Goal: Find specific page/section: Find specific page/section

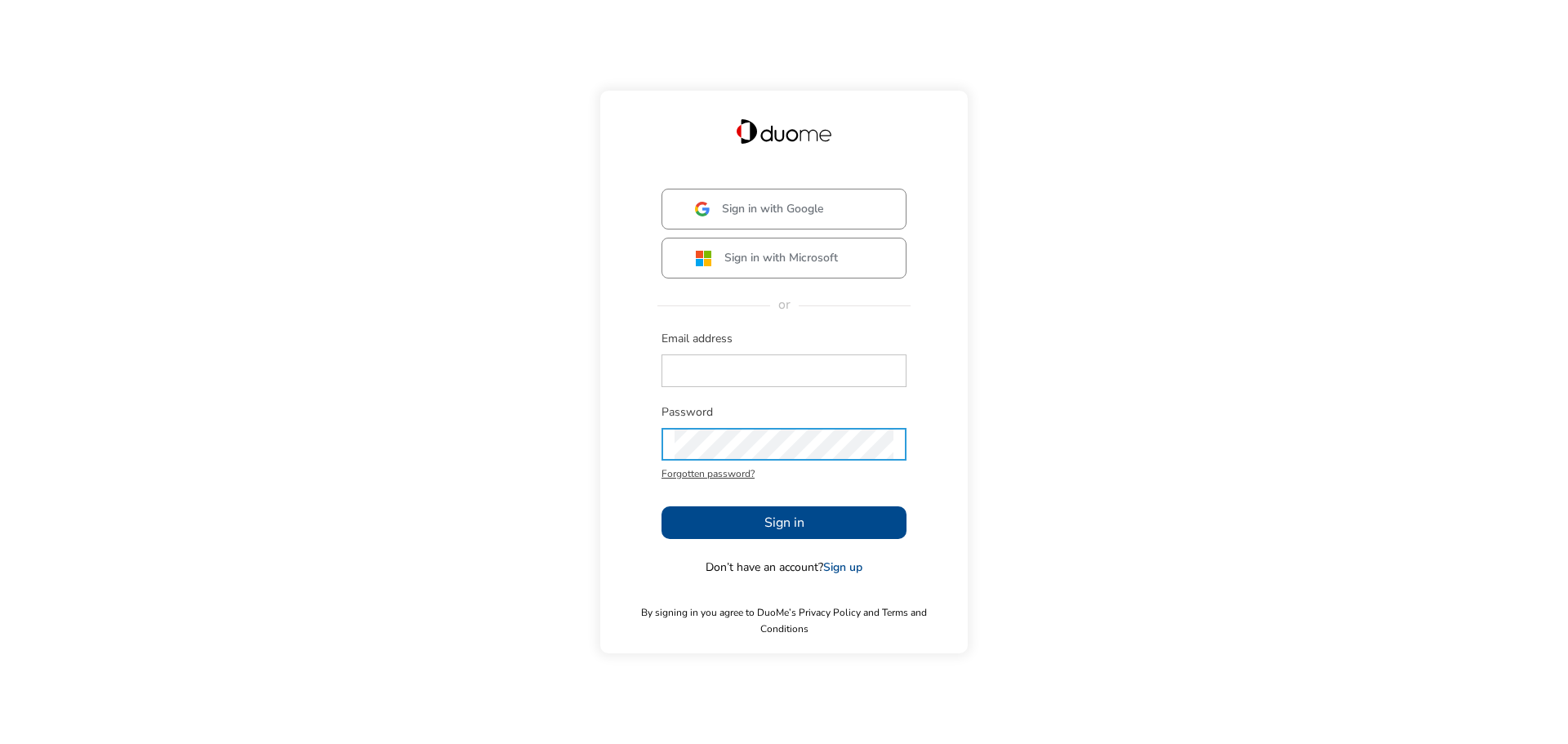
type input "[EMAIL_ADDRESS][PERSON_NAME][DOMAIN_NAME]"
click at [778, 532] on span "Sign in" at bounding box center [784, 522] width 40 height 20
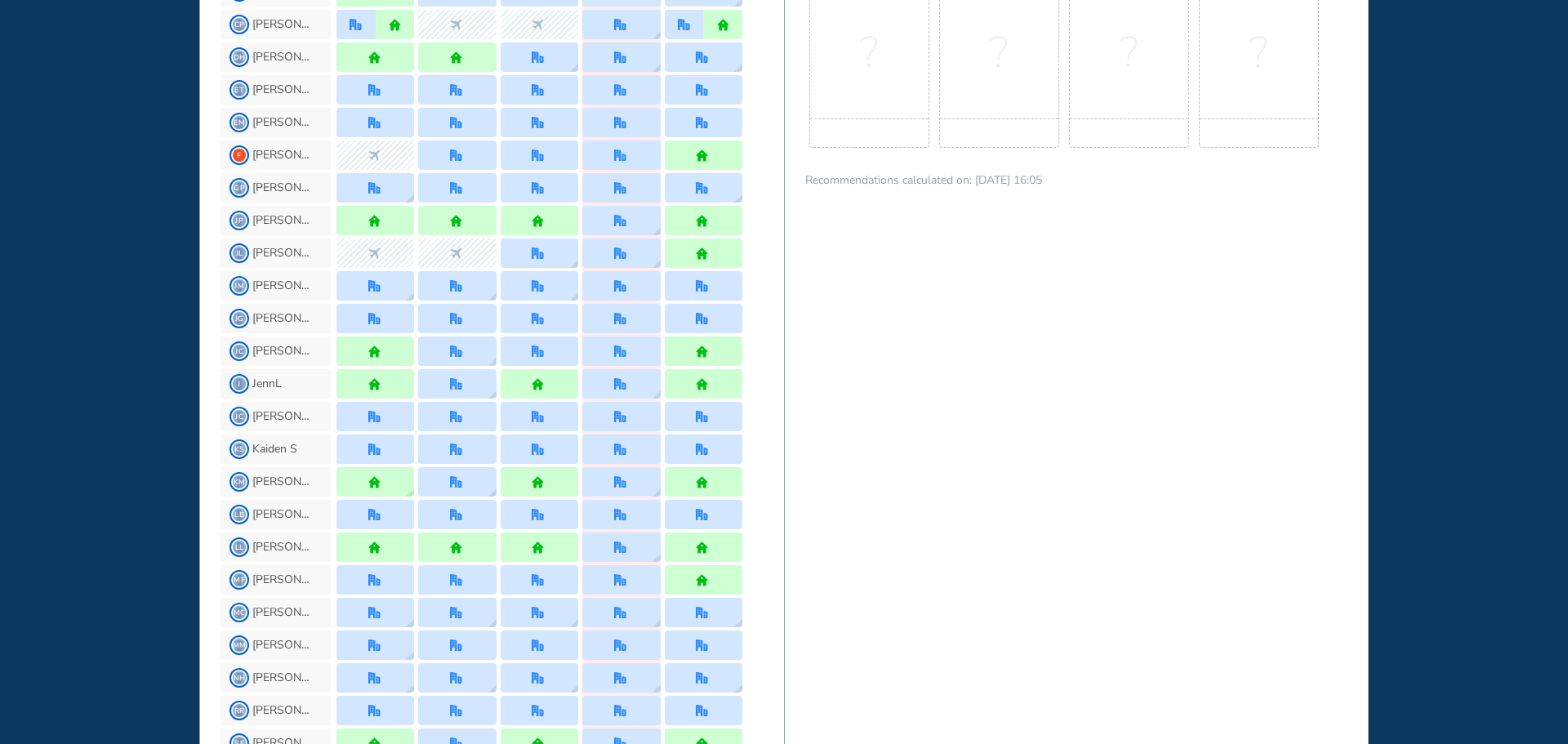
scroll to position [1062, 0]
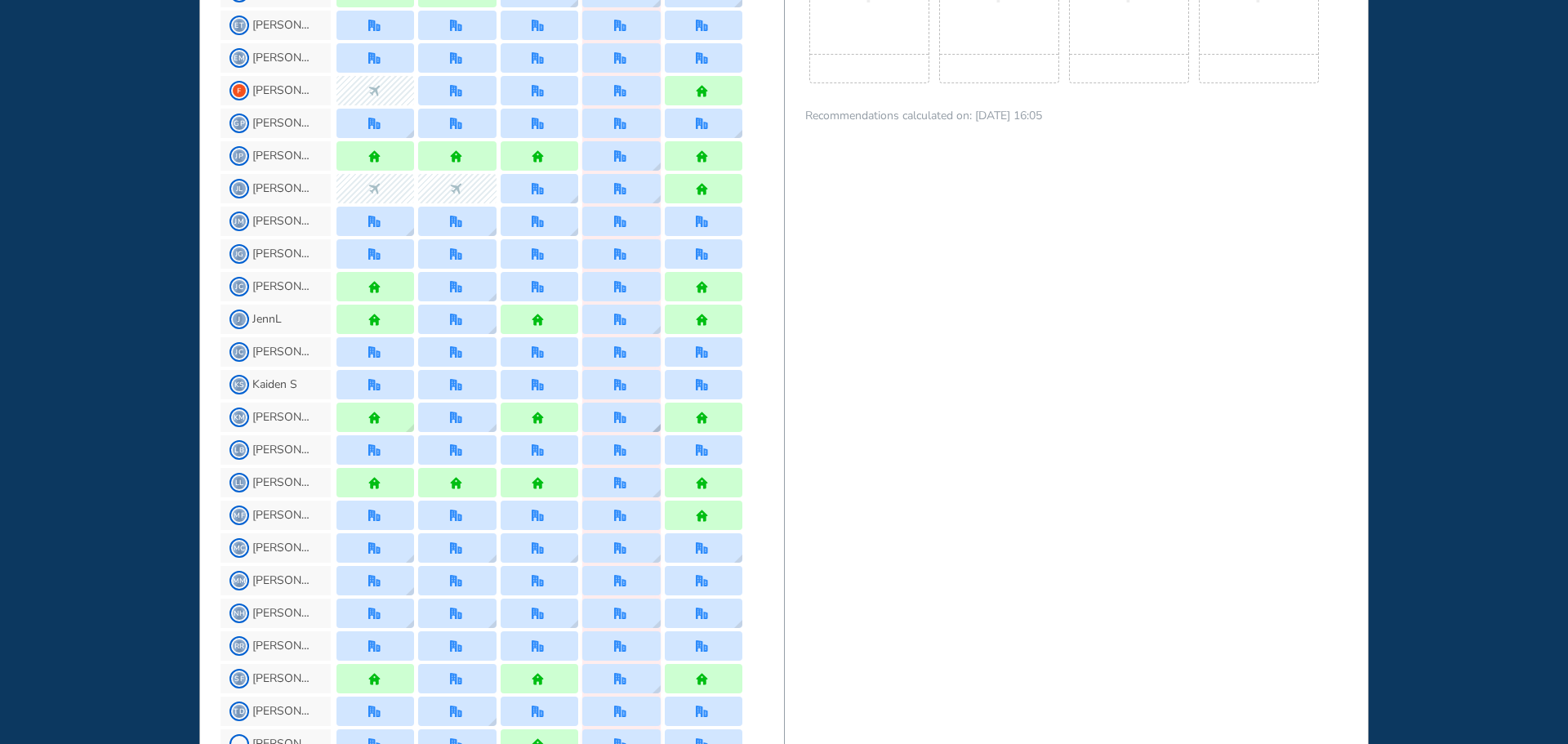
click at [633, 421] on div at bounding box center [621, 417] width 77 height 29
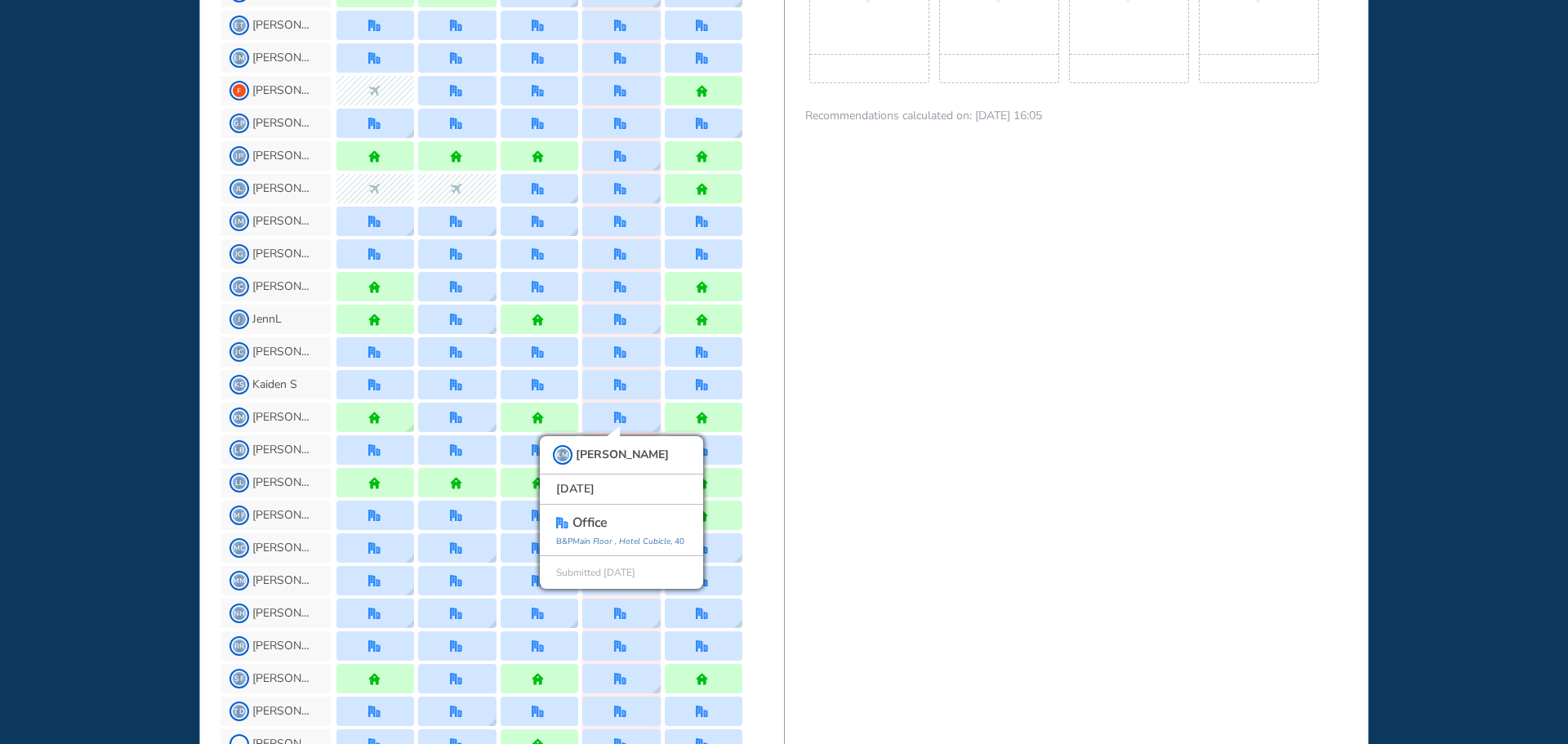
click at [114, 445] on div "WHO'S WHERE WHEN MY WORK INITIATIVES 93 DF New! NOTIFICATIONS All Location Task…" at bounding box center [784, 372] width 1568 height 744
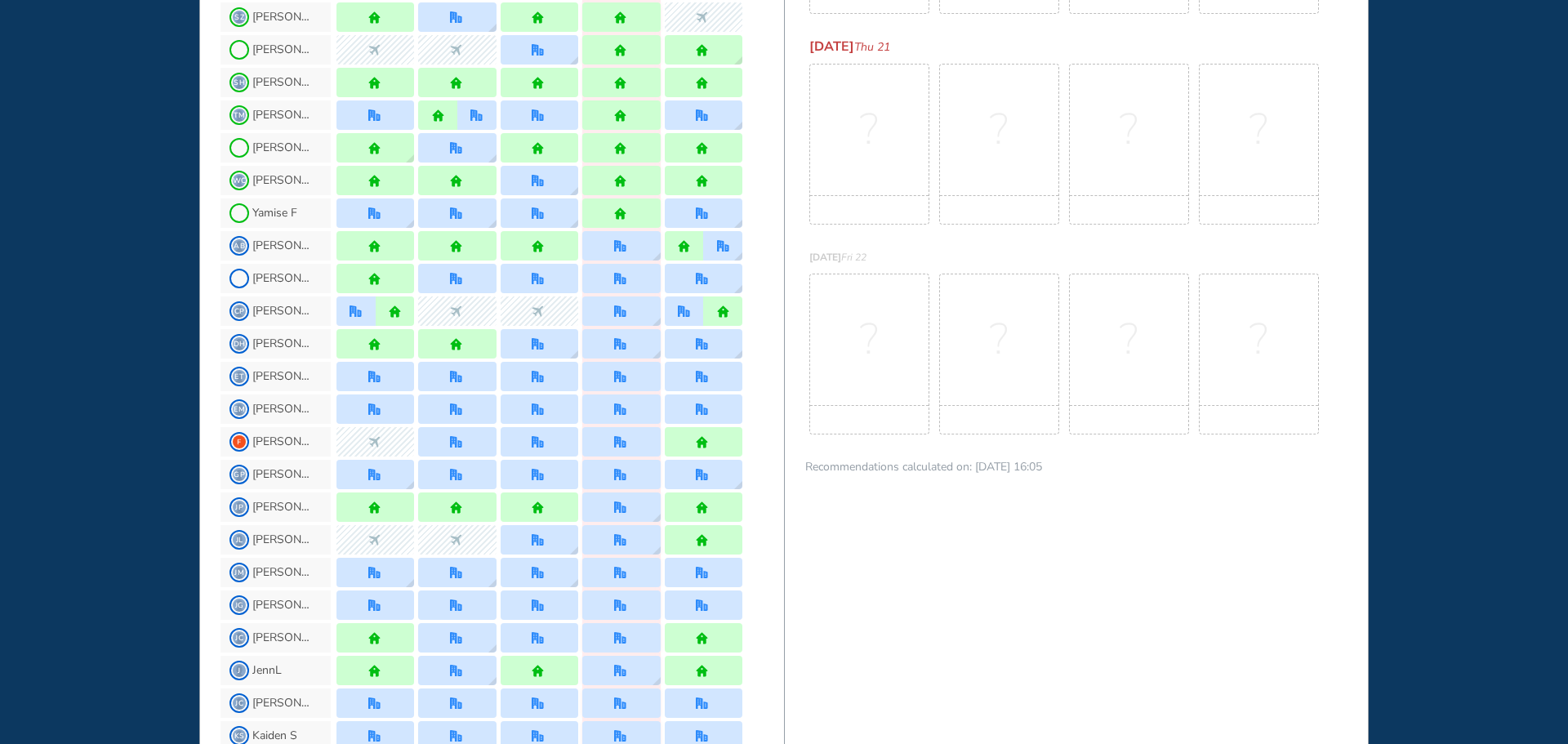
scroll to position [816, 0]
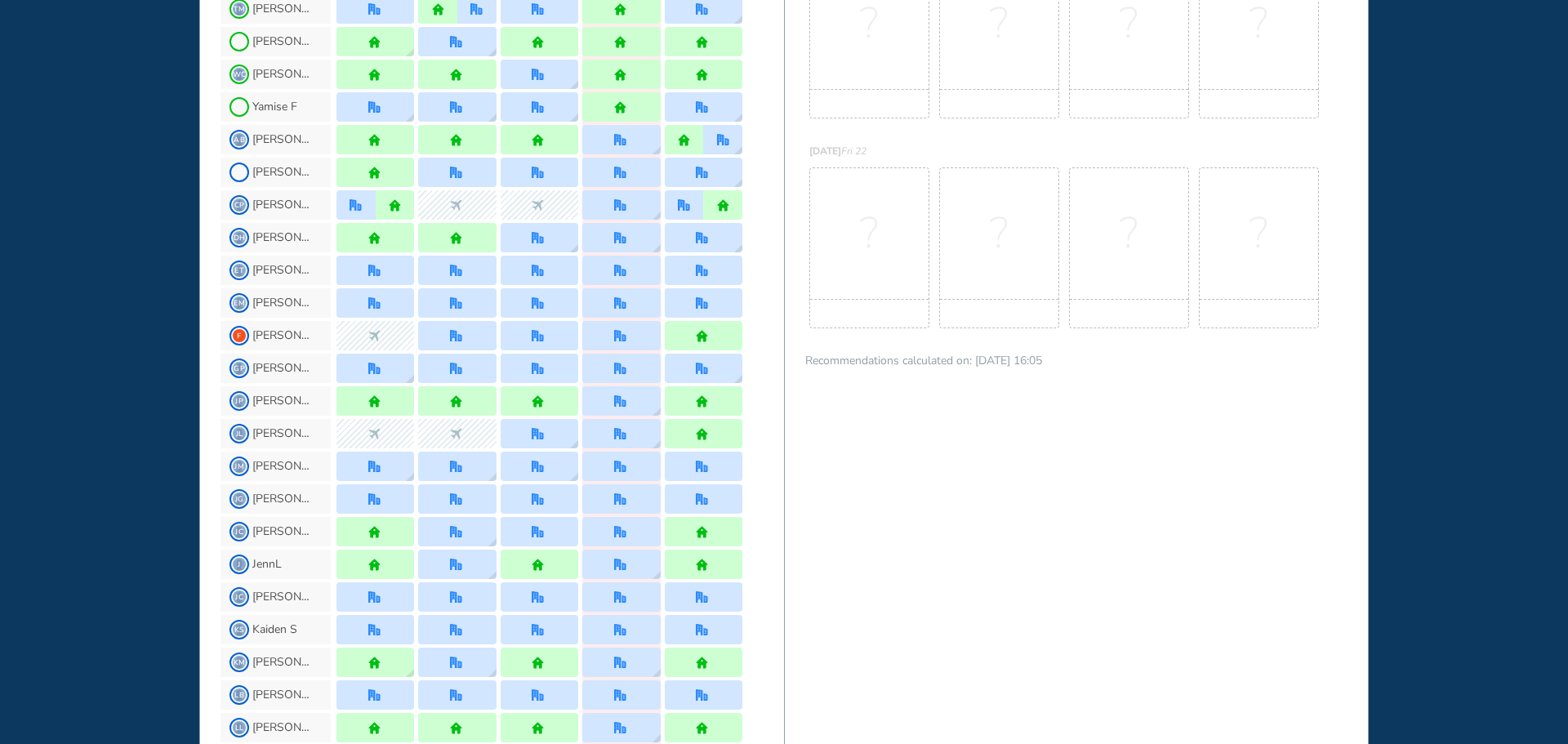
click at [112, 445] on div "WHO'S WHERE WHEN MY WORK INITIATIVES 93 DF New! NOTIFICATIONS All Location Task…" at bounding box center [784, 372] width 1568 height 744
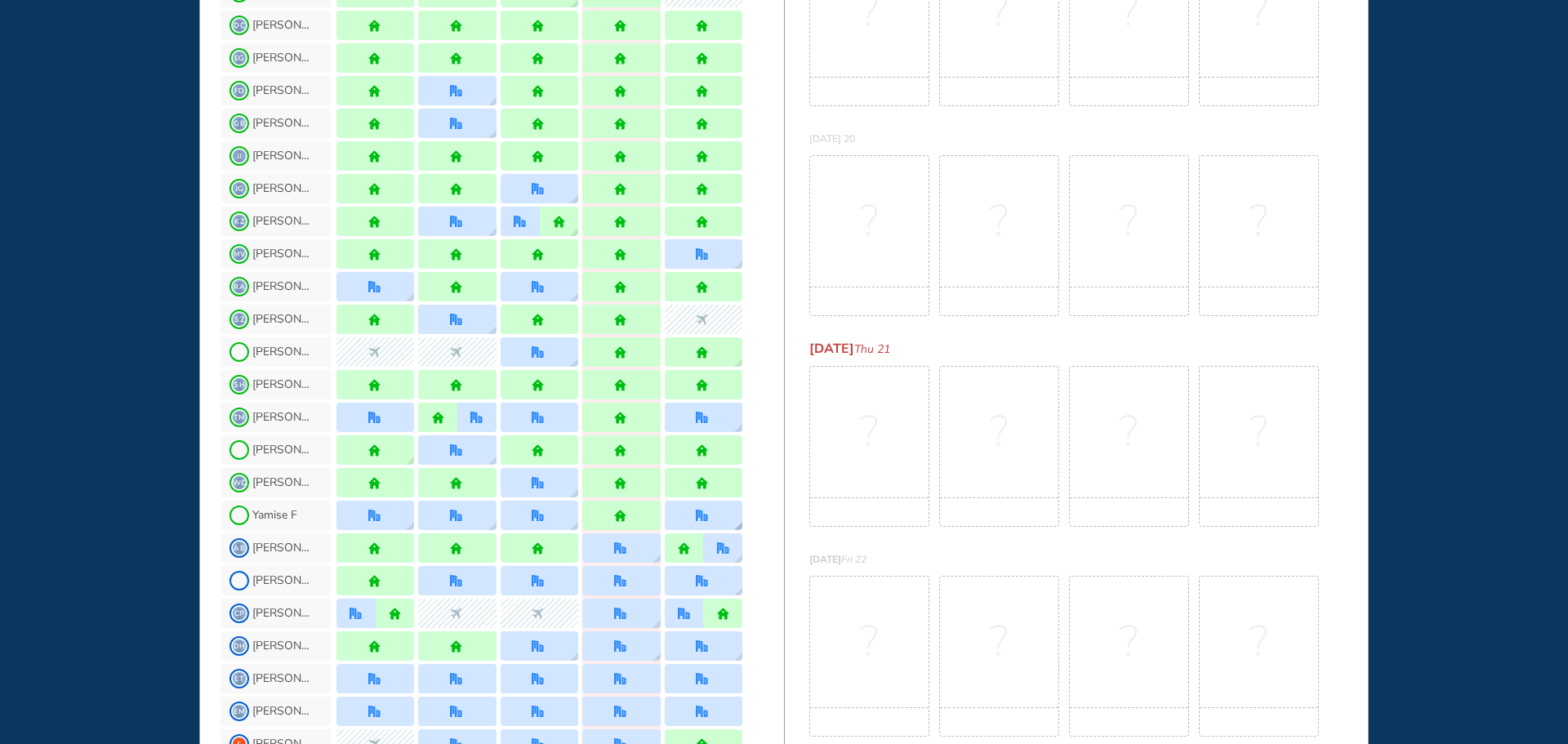
scroll to position [0, 0]
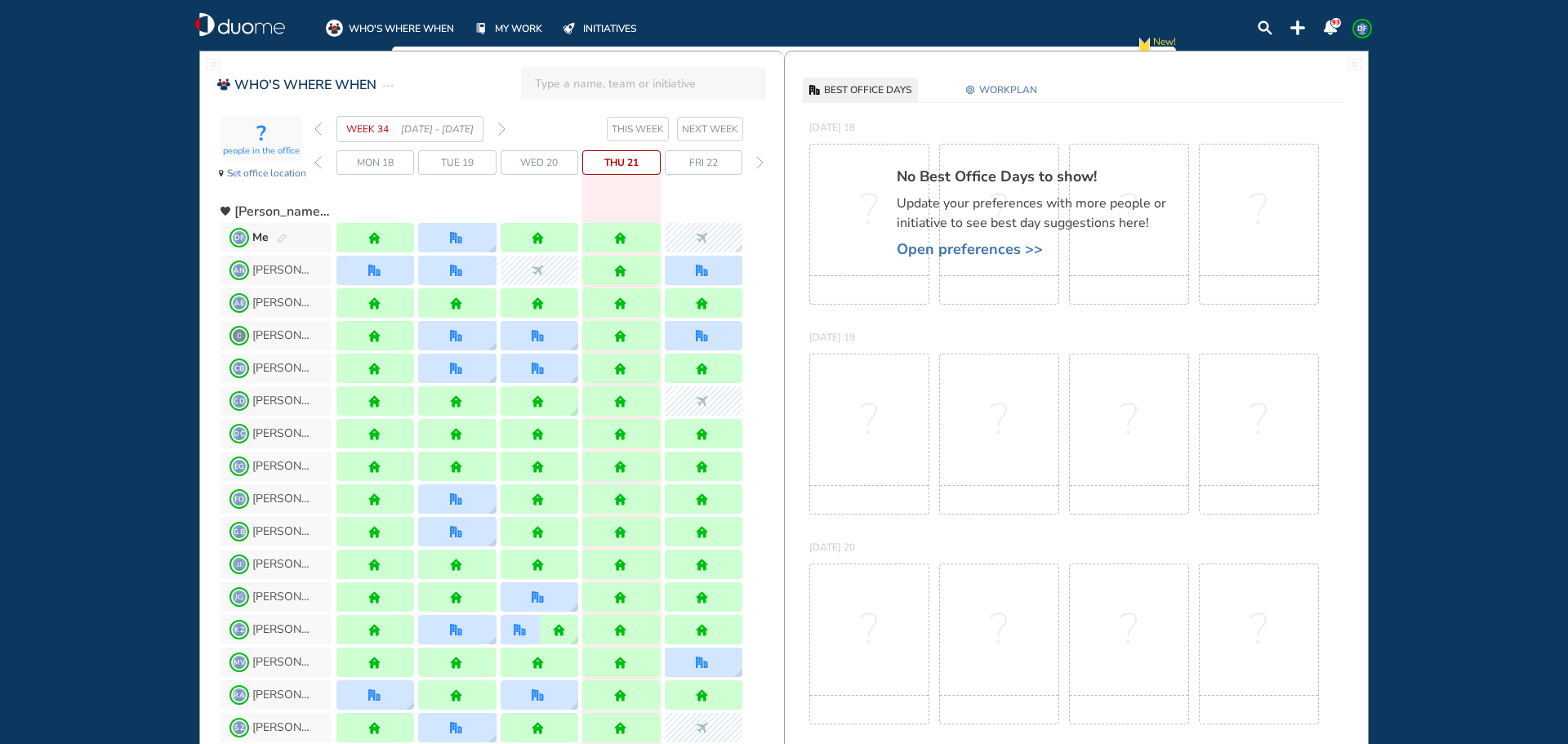
click at [499, 130] on img "forward week" at bounding box center [501, 129] width 8 height 13
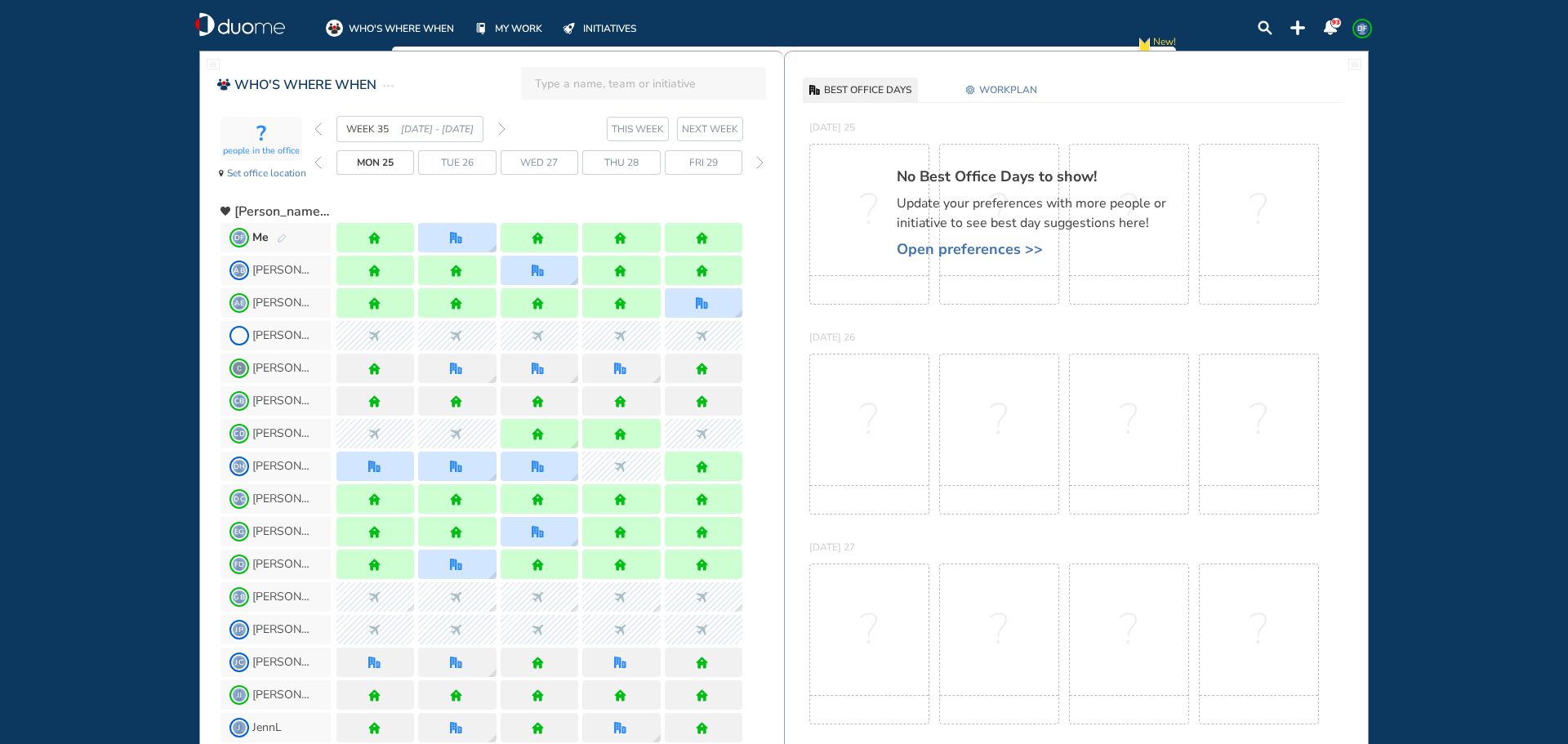
click at [503, 129] on img "forward week" at bounding box center [501, 129] width 8 height 13
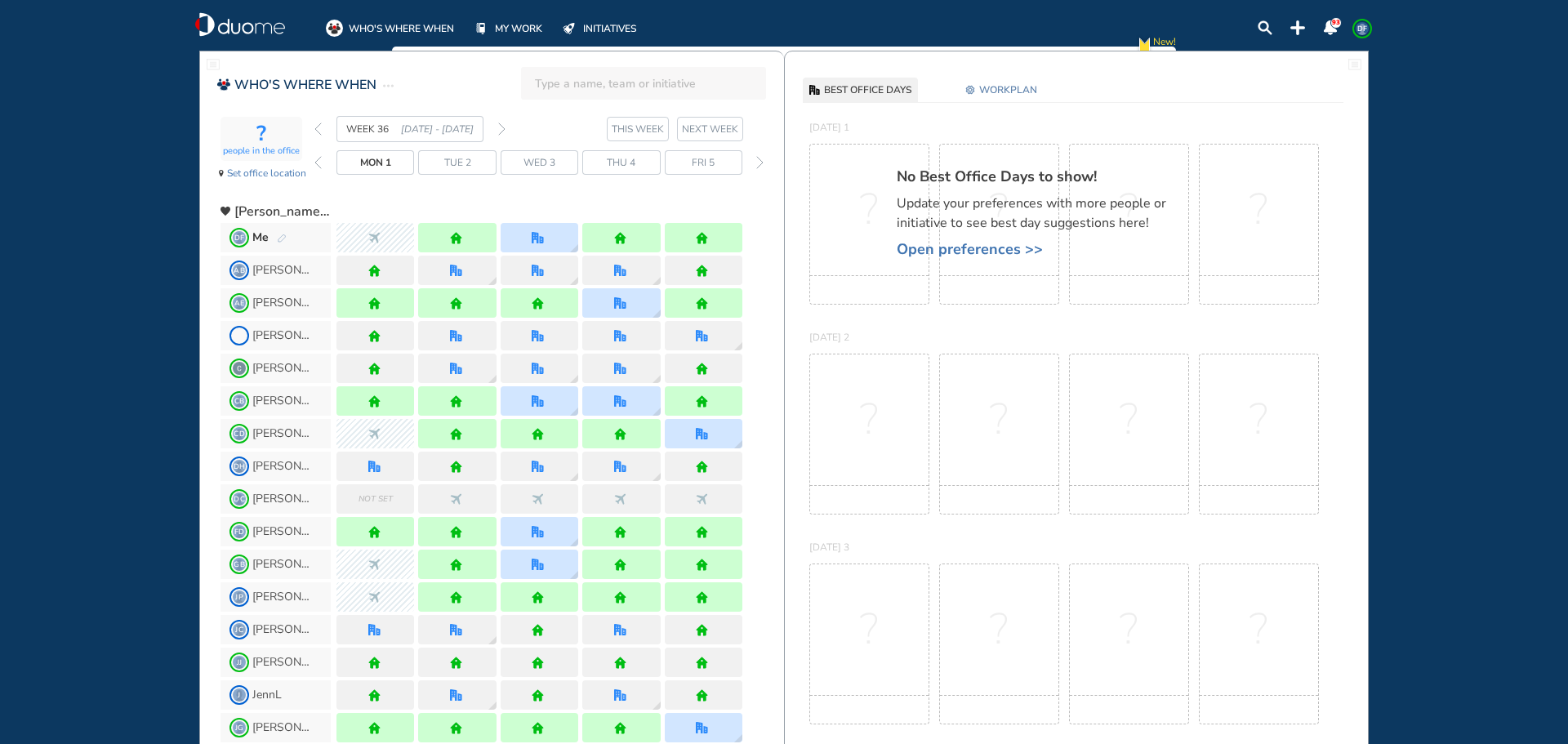
click at [499, 130] on img "forward week" at bounding box center [501, 129] width 8 height 13
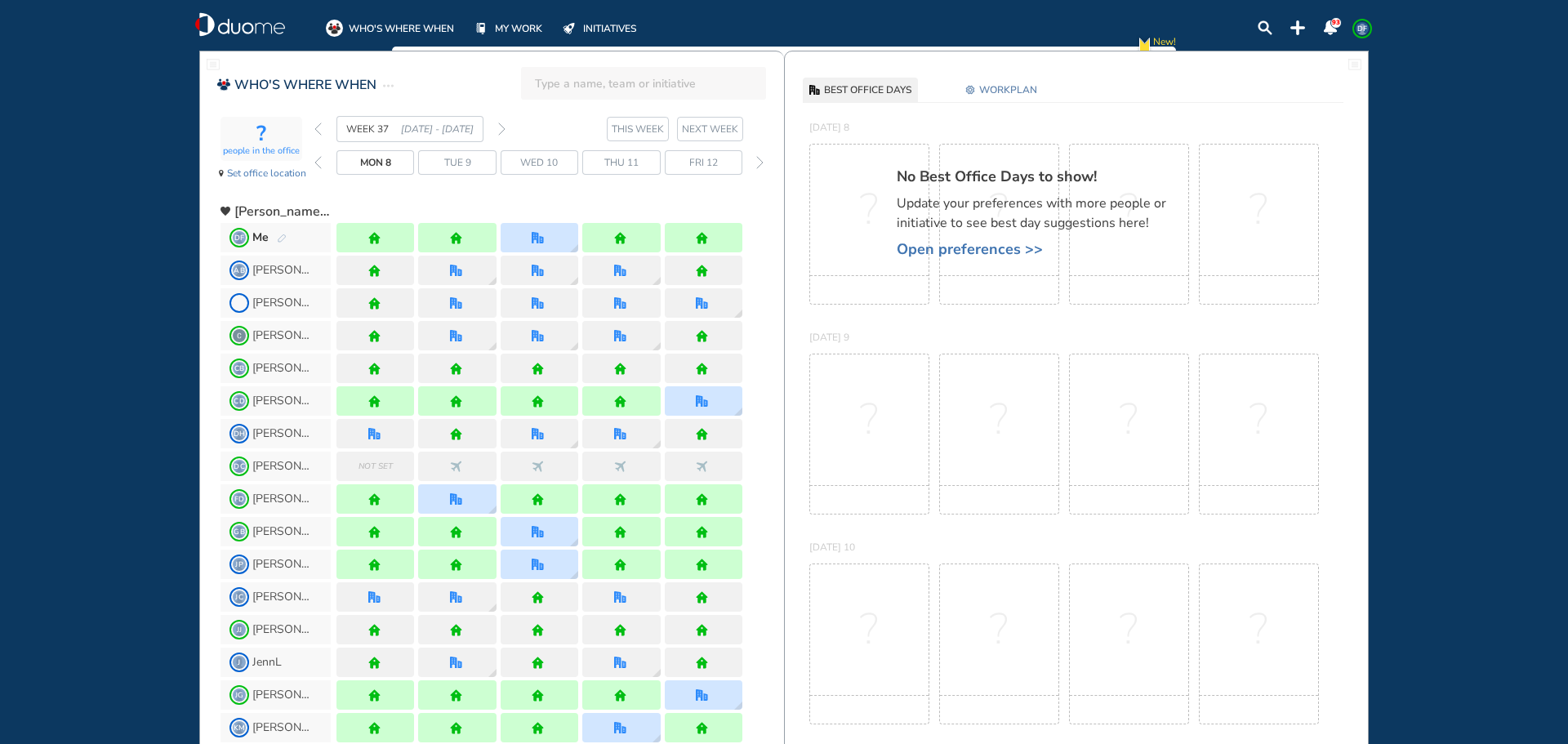
click at [320, 132] on img "back week" at bounding box center [318, 129] width 8 height 13
